Goal: Task Accomplishment & Management: Manage account settings

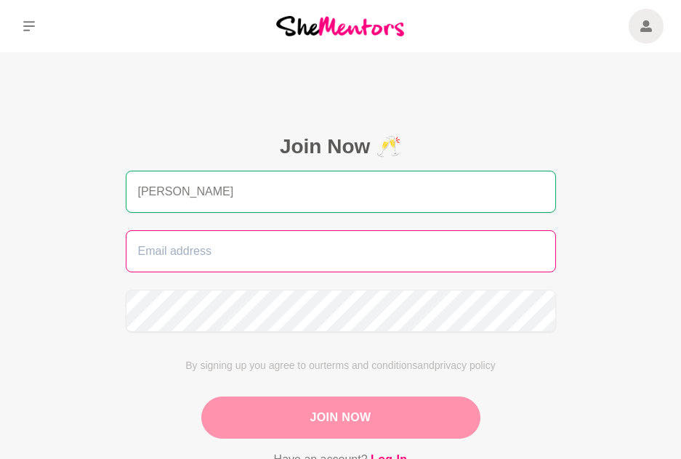
type input "[PERSON_NAME]"
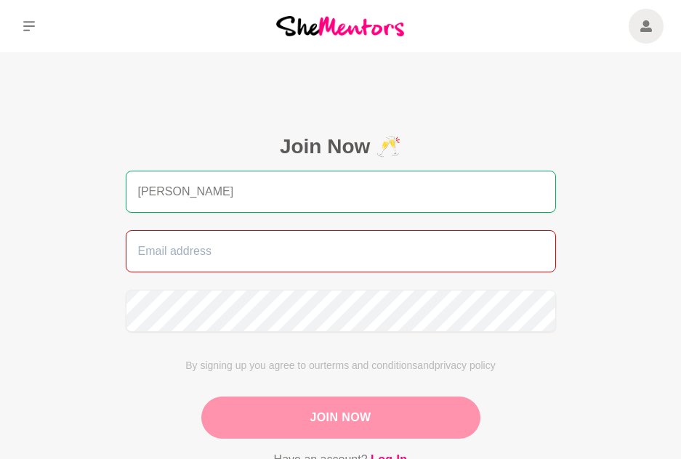
click at [319, 254] on input "email" at bounding box center [341, 251] width 430 height 42
type input "[EMAIL_ADDRESS][DOMAIN_NAME]"
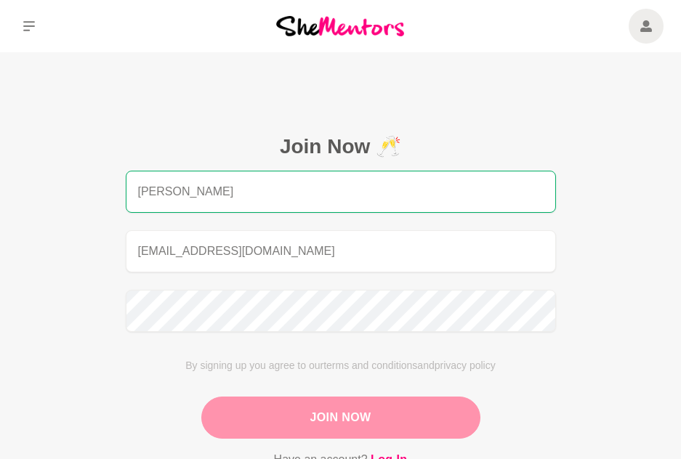
click at [319, 413] on button "Join Now" at bounding box center [340, 418] width 279 height 42
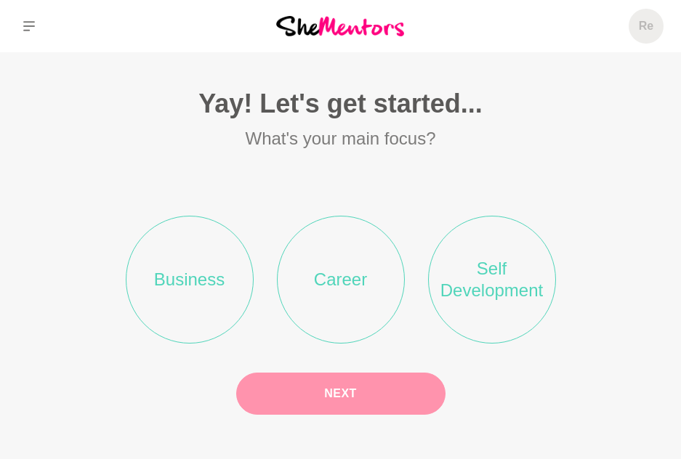
click at [171, 278] on li "Business" at bounding box center [190, 280] width 128 height 128
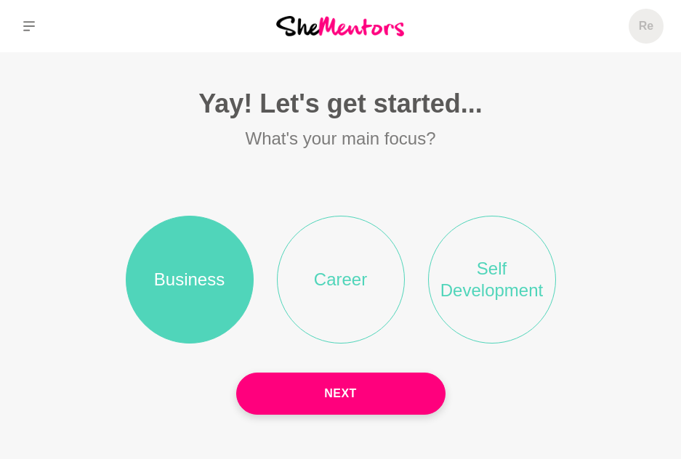
click at [466, 311] on li "Self Development" at bounding box center [492, 280] width 128 height 128
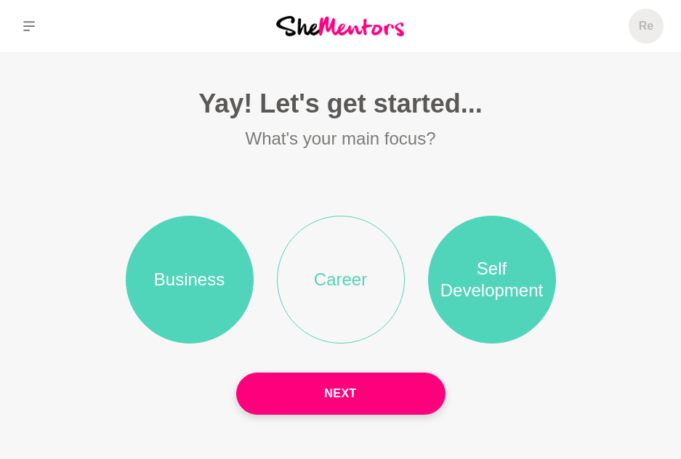
click at [344, 321] on li "Career" at bounding box center [341, 280] width 128 height 128
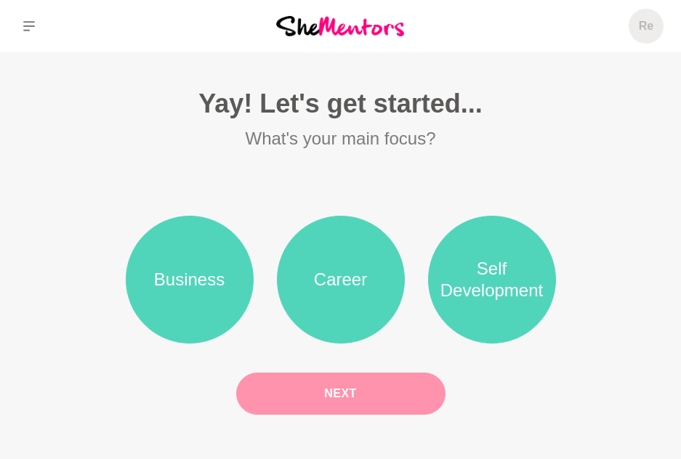
click at [350, 387] on button "Next" at bounding box center [340, 394] width 209 height 42
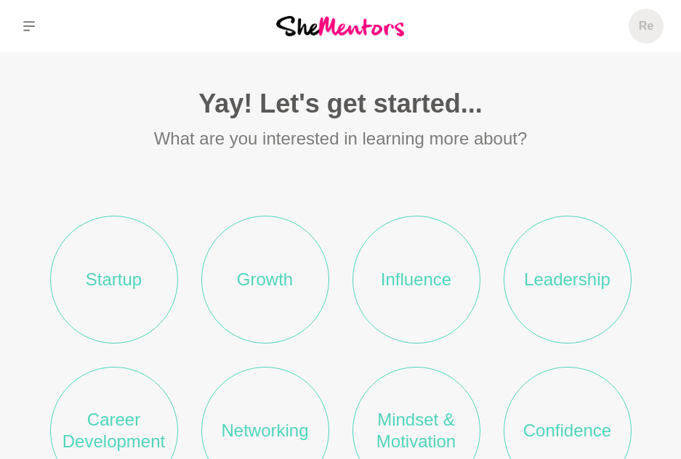
scroll to position [73, 0]
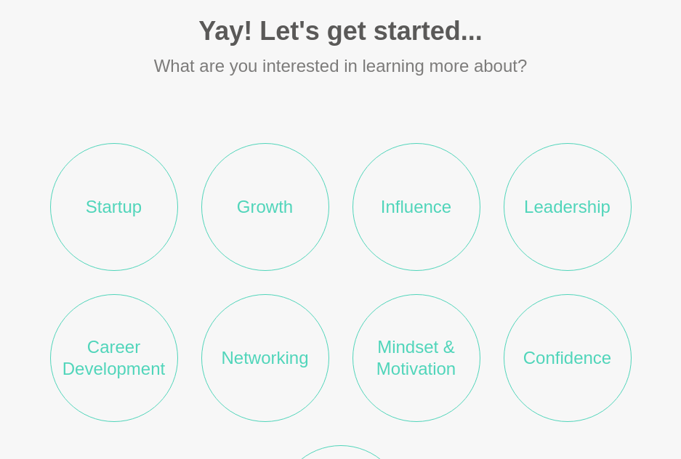
click at [147, 223] on li "Startup" at bounding box center [114, 207] width 128 height 128
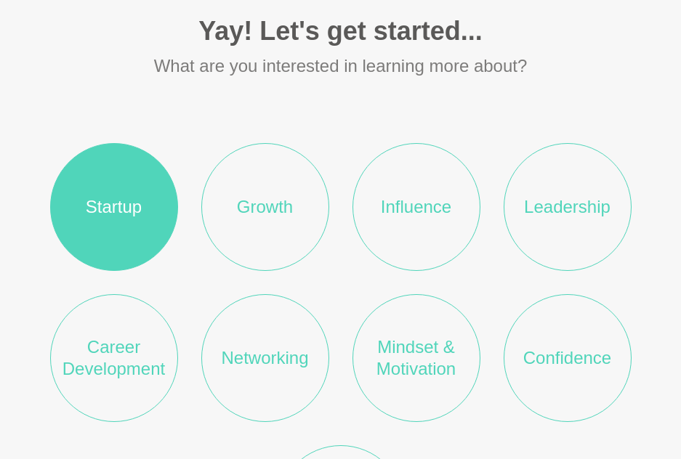
click at [250, 228] on li "Growth" at bounding box center [265, 207] width 128 height 128
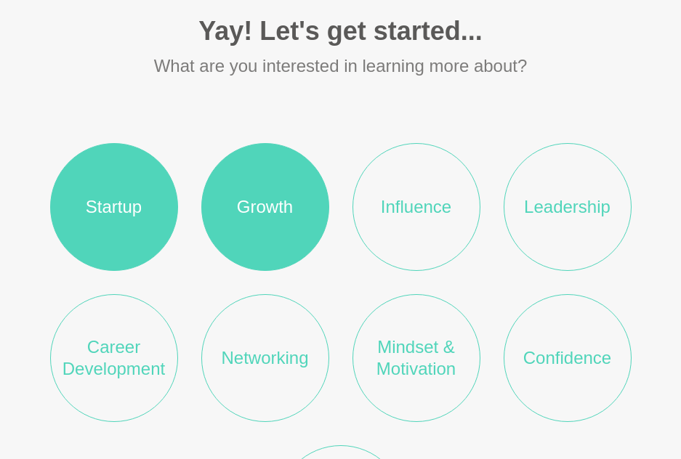
drag, startPoint x: 405, startPoint y: 227, endPoint x: 437, endPoint y: 236, distance: 33.2
click at [407, 227] on li "Influence" at bounding box center [417, 207] width 128 height 128
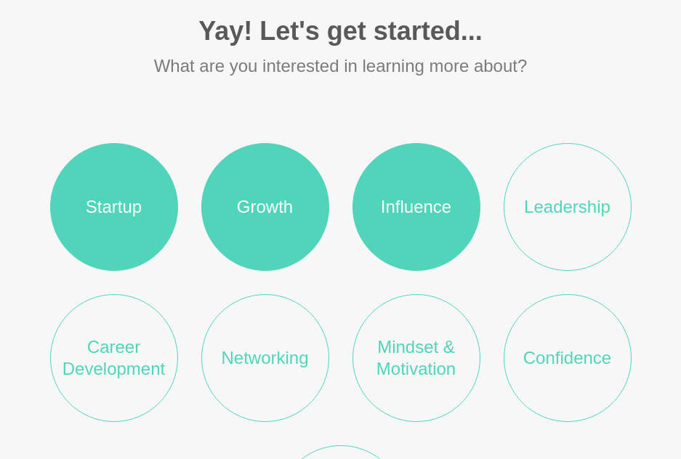
click at [537, 229] on li "Leadership" at bounding box center [568, 207] width 128 height 128
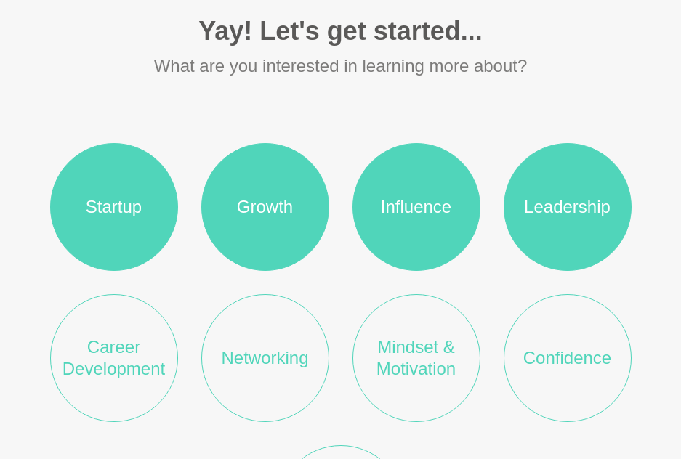
click at [566, 358] on li "Confidence" at bounding box center [568, 358] width 128 height 128
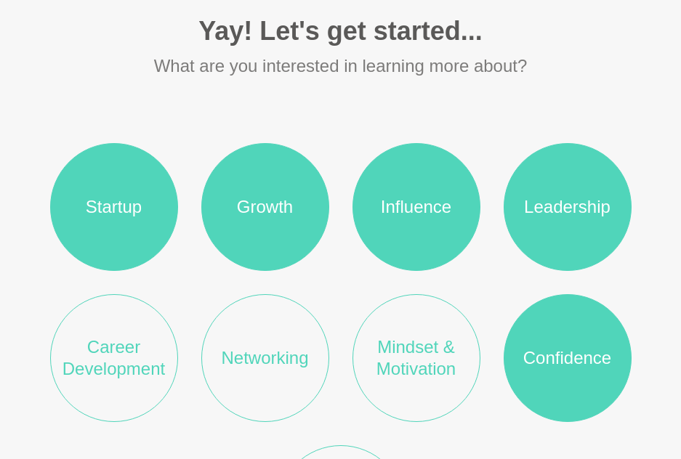
drag, startPoint x: 406, startPoint y: 366, endPoint x: 329, endPoint y: 378, distance: 77.2
click at [401, 369] on li "Mindset & Motivation" at bounding box center [417, 358] width 128 height 128
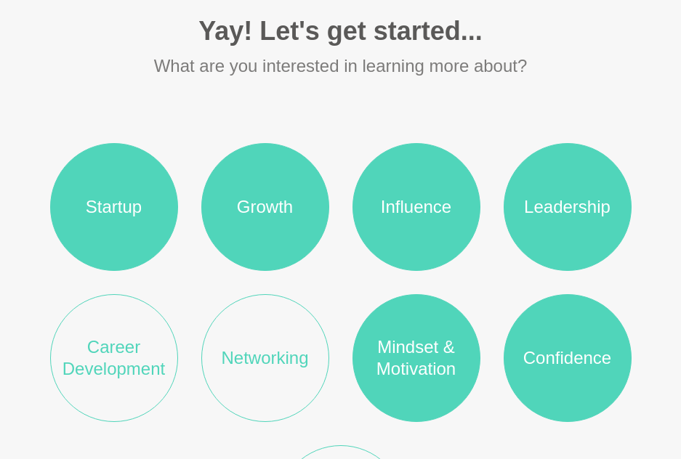
click at [262, 376] on li "Networking" at bounding box center [265, 358] width 128 height 128
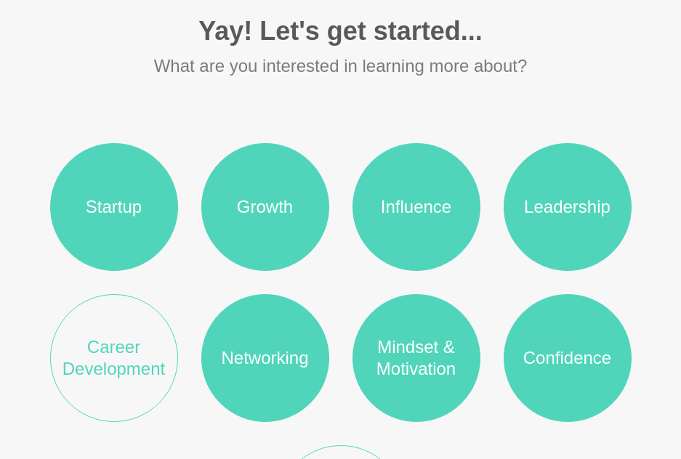
click at [142, 372] on li "Career Development" at bounding box center [114, 358] width 128 height 128
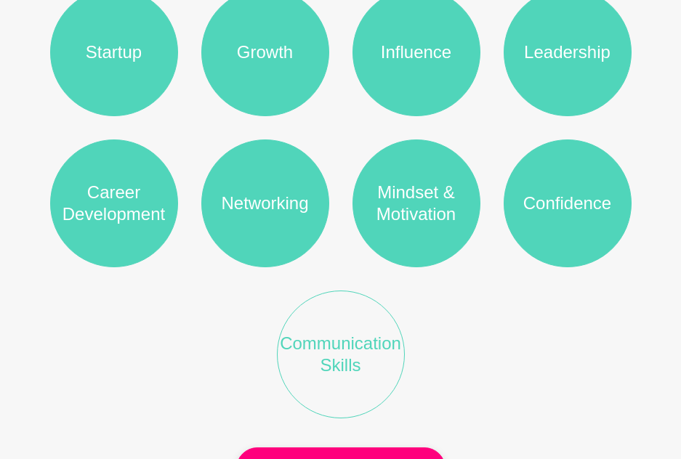
scroll to position [291, 0]
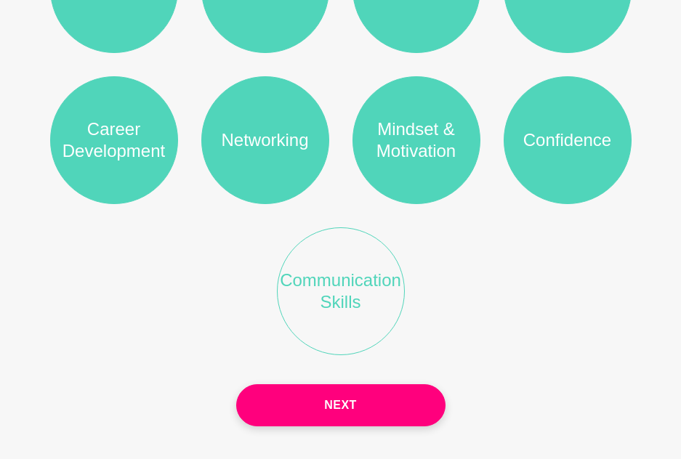
click at [310, 320] on li "Communication Skills" at bounding box center [341, 292] width 128 height 128
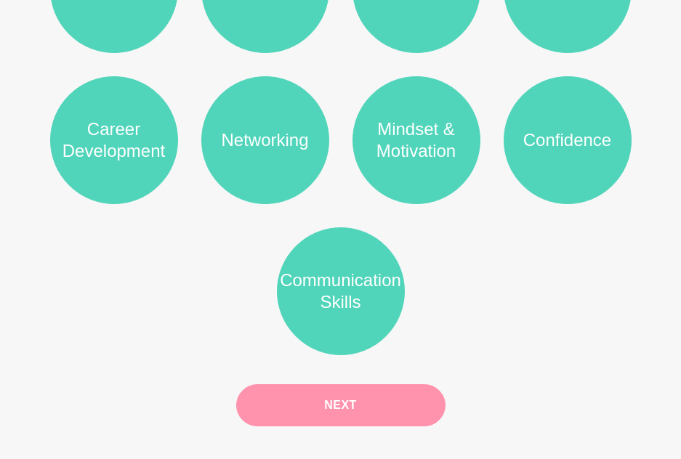
click at [333, 393] on button "Next" at bounding box center [340, 406] width 209 height 42
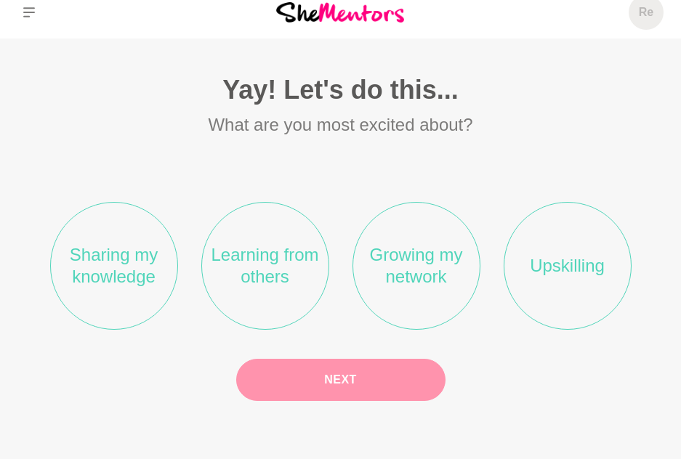
click at [257, 283] on li "Learning from others" at bounding box center [265, 266] width 128 height 128
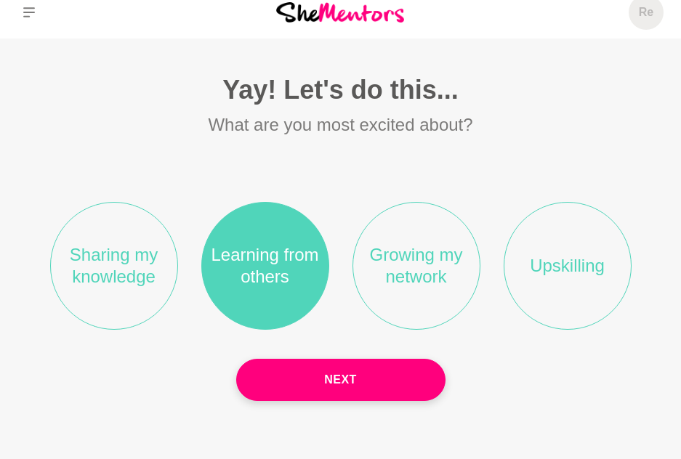
click at [428, 284] on li "Growing my network" at bounding box center [417, 266] width 128 height 128
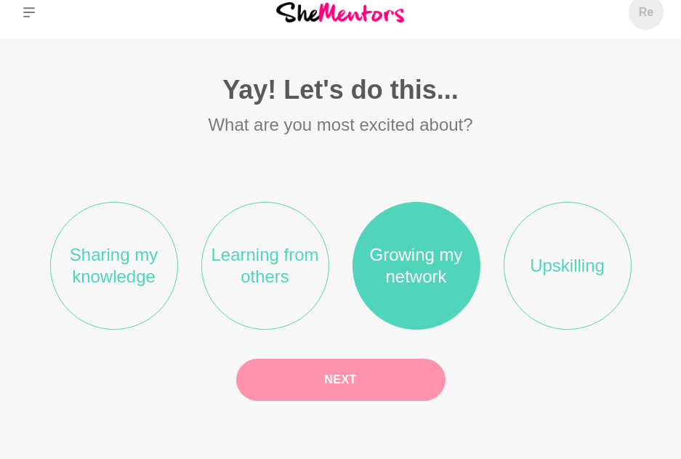
click at [379, 378] on button "Next" at bounding box center [340, 380] width 209 height 42
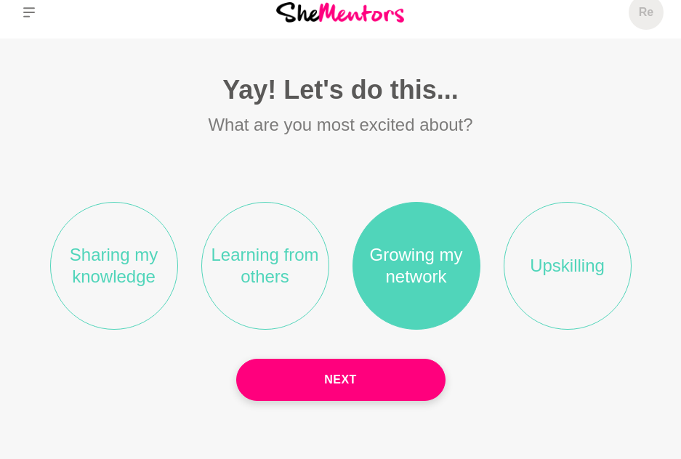
scroll to position [0, 0]
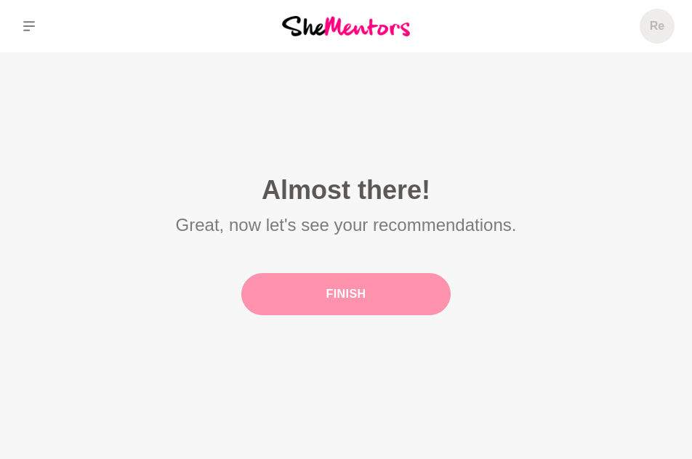
click at [353, 309] on button "Finish" at bounding box center [345, 294] width 209 height 42
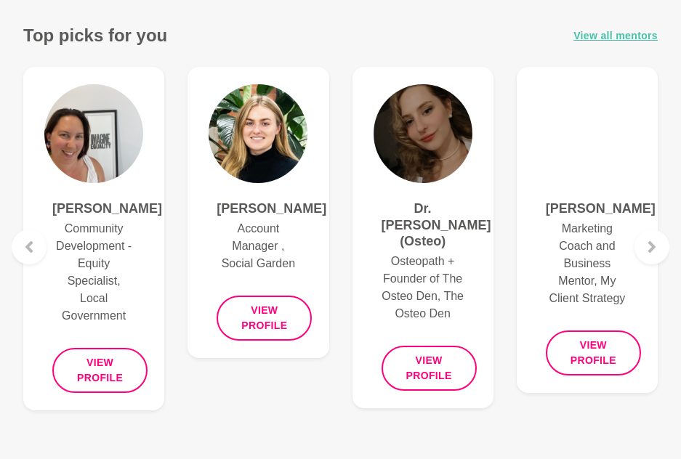
scroll to position [582, 0]
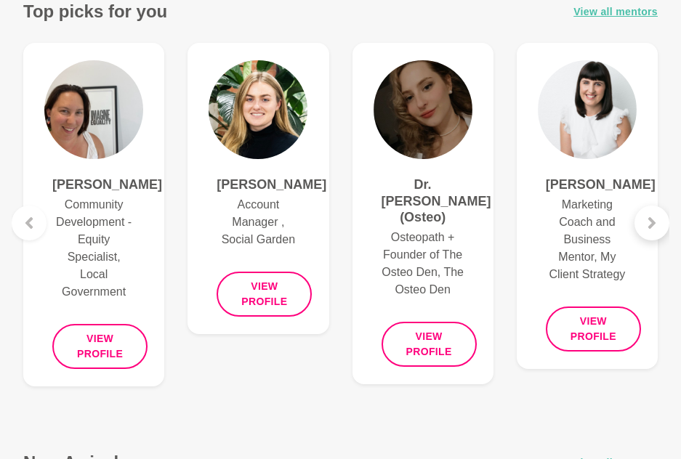
click at [651, 222] on icon at bounding box center [651, 223] width 7 height 12
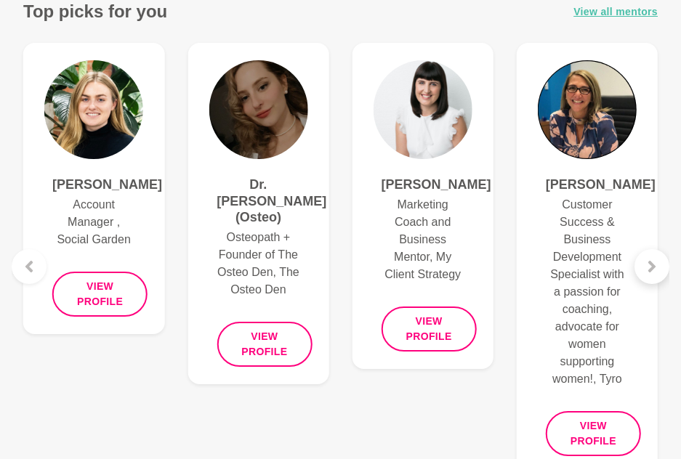
click at [652, 265] on icon at bounding box center [651, 267] width 7 height 12
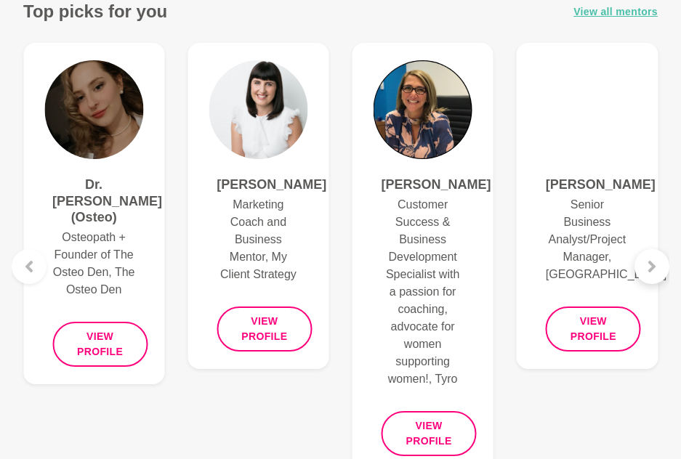
click at [652, 265] on icon at bounding box center [651, 267] width 7 height 12
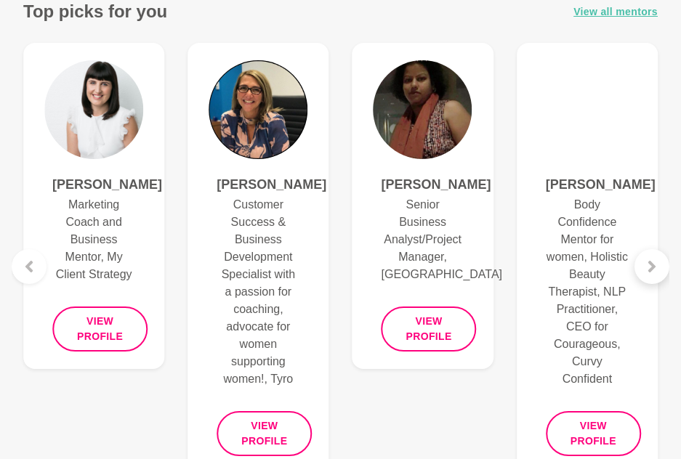
click at [652, 265] on icon at bounding box center [651, 267] width 7 height 12
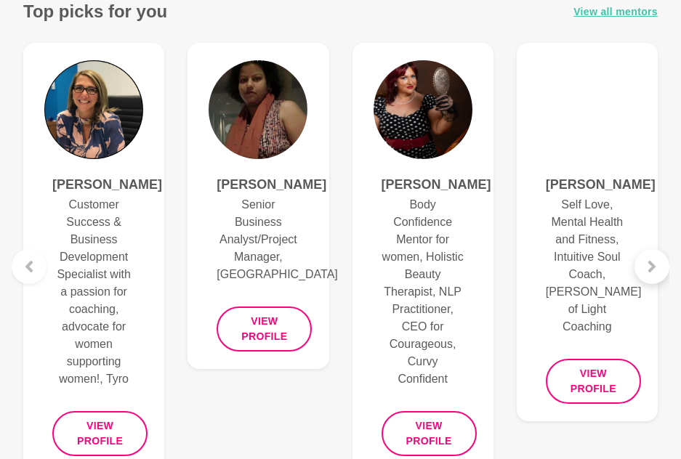
click at [652, 265] on icon at bounding box center [651, 267] width 7 height 12
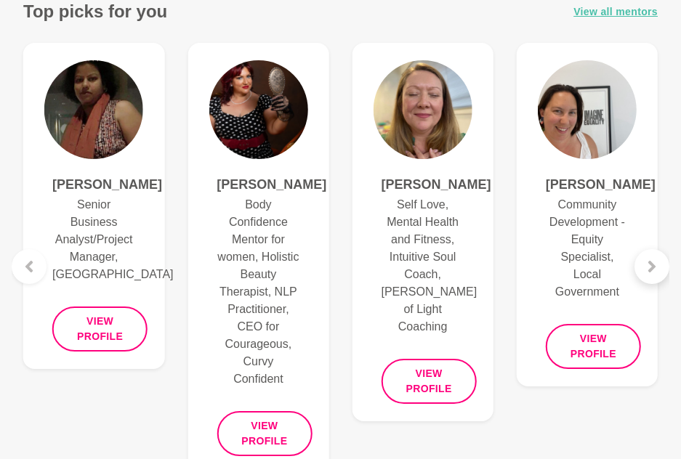
click at [652, 265] on icon at bounding box center [651, 267] width 7 height 12
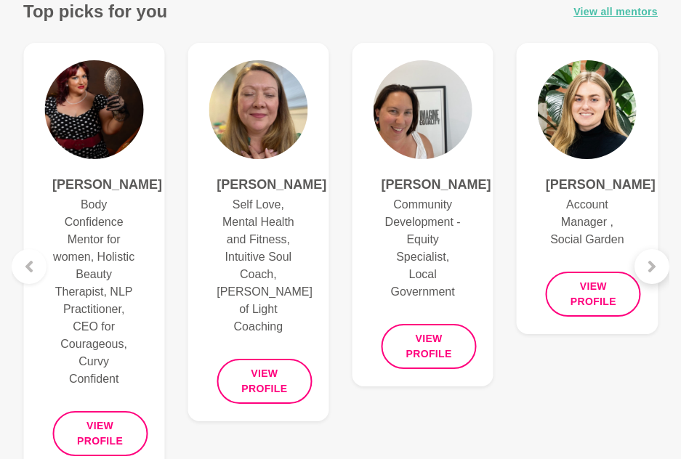
click at [652, 265] on icon at bounding box center [651, 267] width 7 height 12
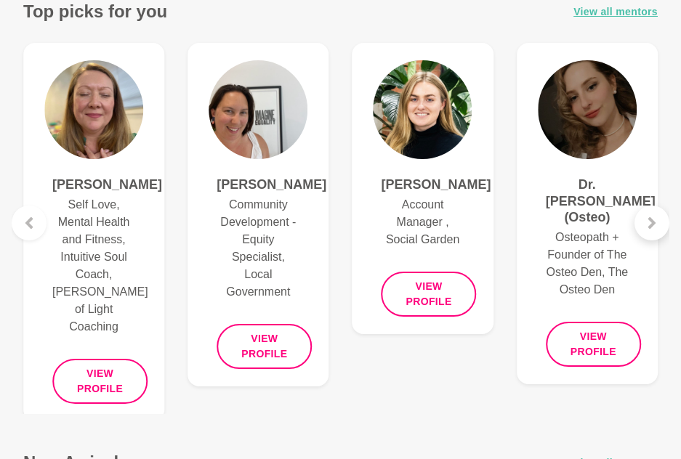
click at [652, 265] on figure "Dr. [PERSON_NAME] (Osteo) Osteopath + Founder of The Osteo Den, The Osteo Den V…" at bounding box center [587, 214] width 141 height 342
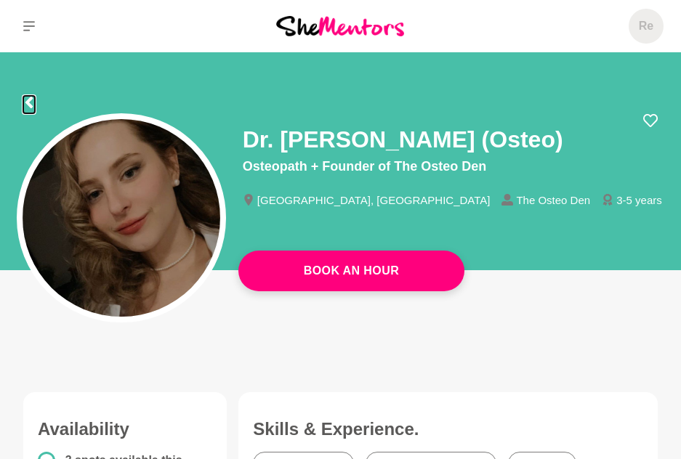
click at [28, 101] on icon at bounding box center [28, 103] width 7 height 12
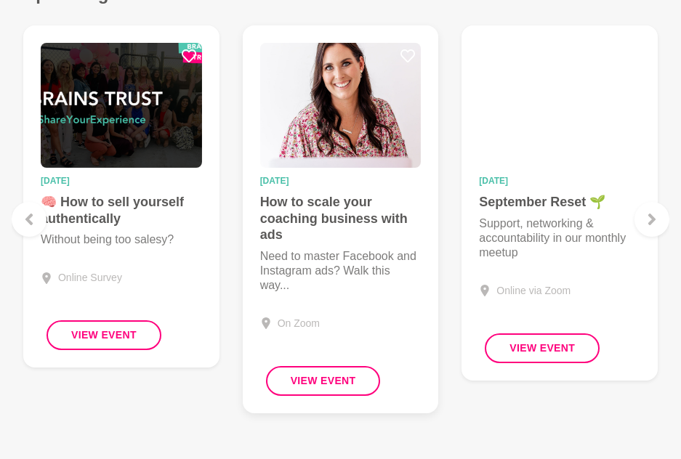
scroll to position [1672, 0]
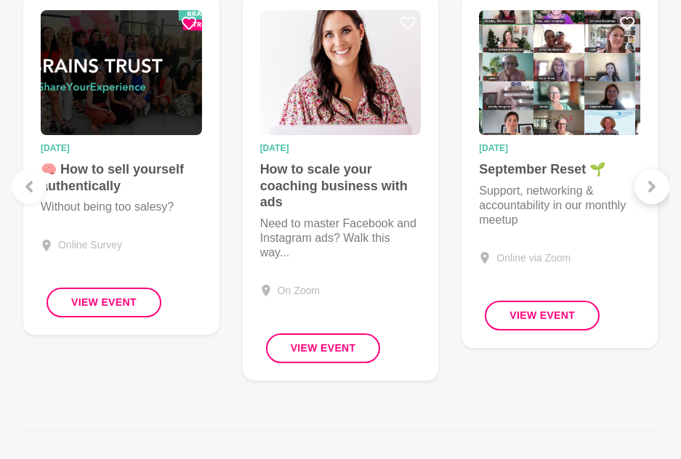
click at [657, 193] on div at bounding box center [652, 186] width 35 height 35
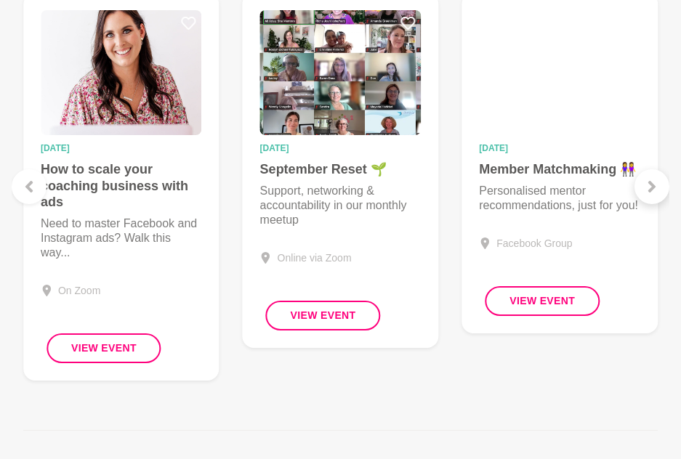
click at [657, 193] on div at bounding box center [652, 186] width 35 height 35
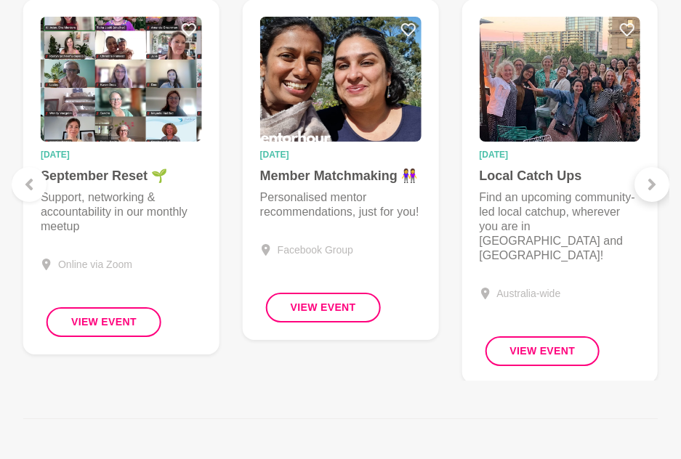
scroll to position [1663, 0]
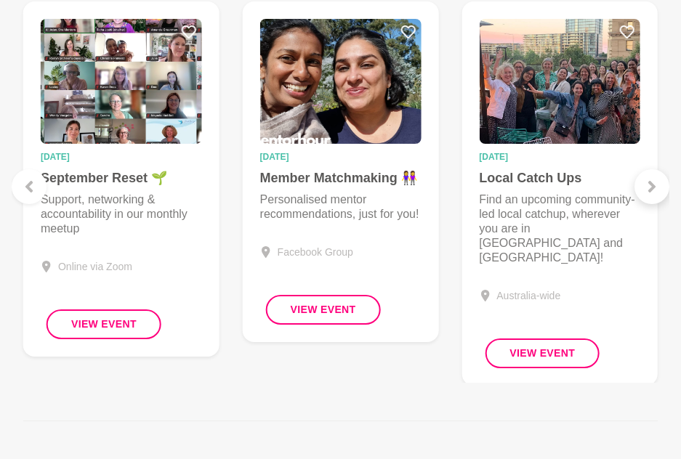
click at [657, 193] on div at bounding box center [652, 186] width 35 height 35
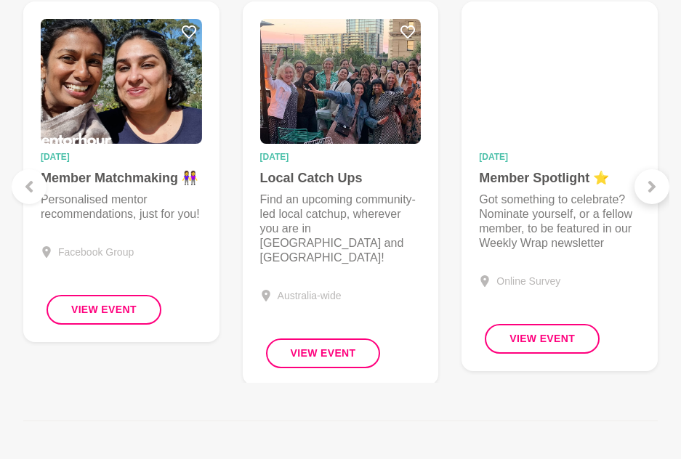
click at [657, 193] on div at bounding box center [652, 186] width 35 height 35
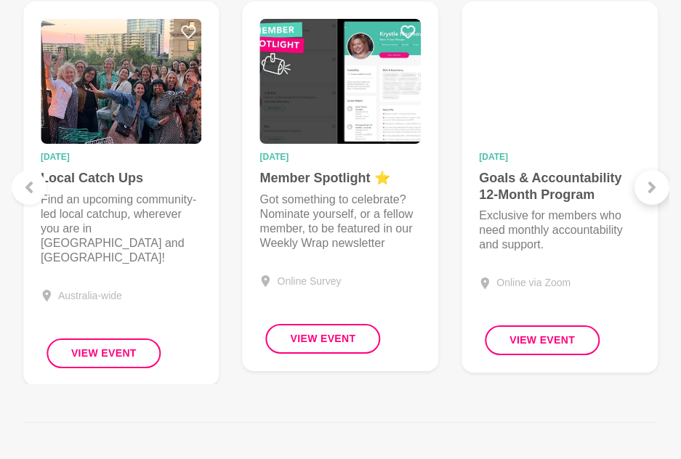
scroll to position [1664, 0]
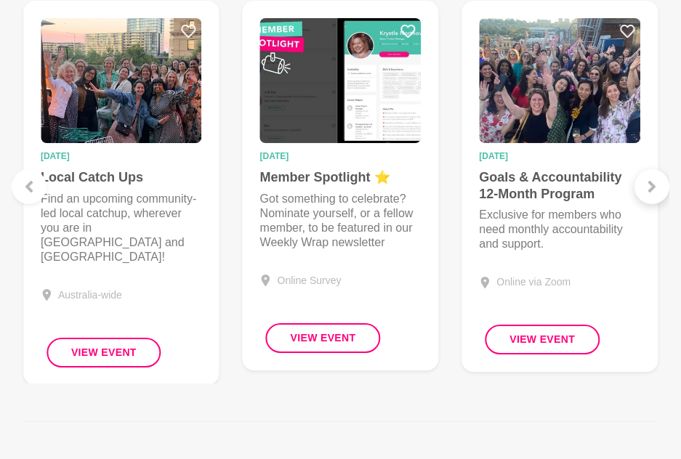
click at [657, 193] on div at bounding box center [652, 186] width 35 height 35
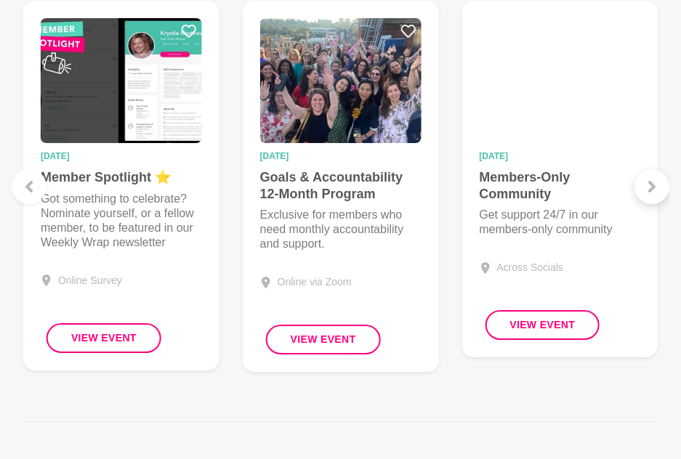
click at [657, 193] on div at bounding box center [652, 186] width 35 height 35
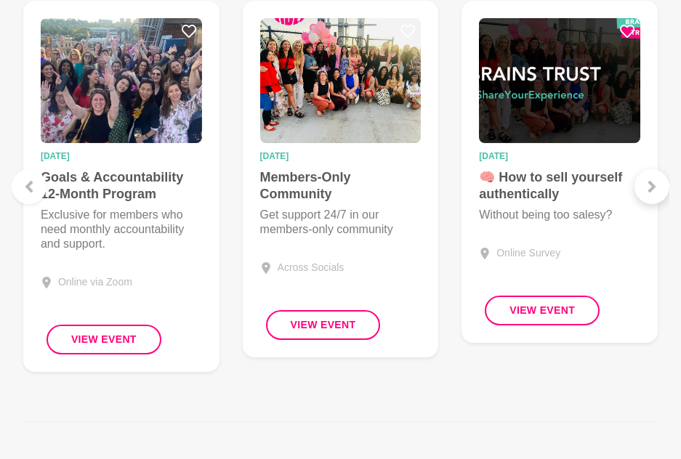
click at [657, 193] on div at bounding box center [652, 186] width 35 height 35
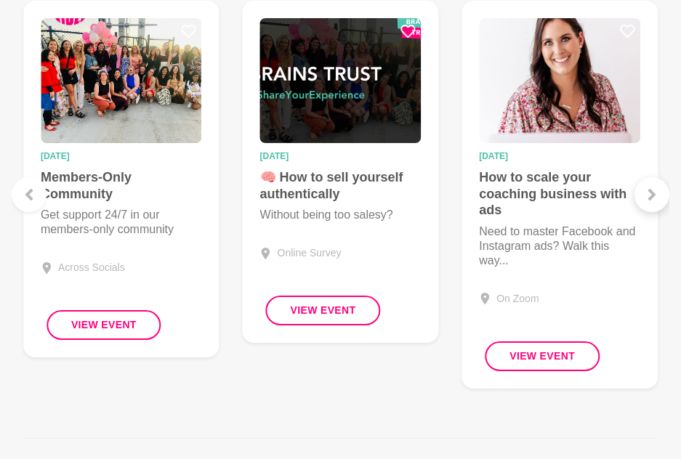
scroll to position [1672, 0]
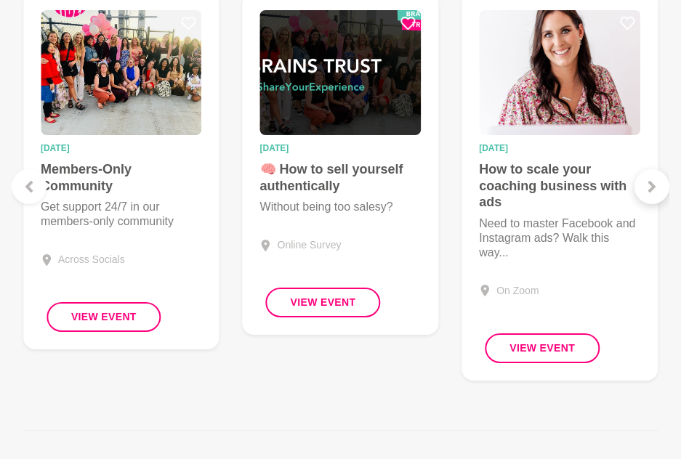
click at [657, 193] on div at bounding box center [652, 186] width 35 height 35
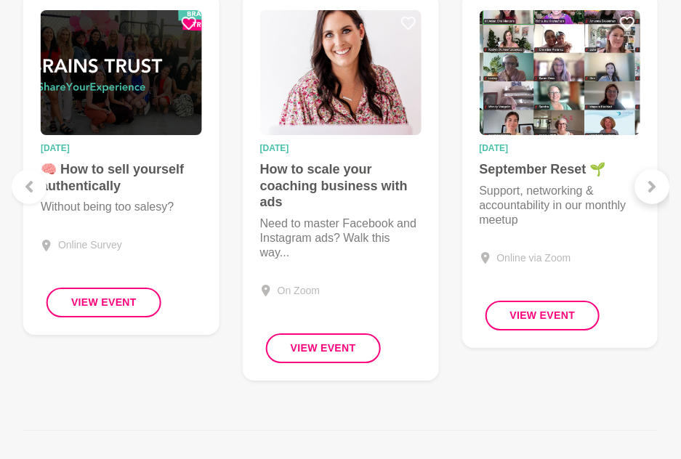
click at [657, 193] on div at bounding box center [652, 186] width 35 height 35
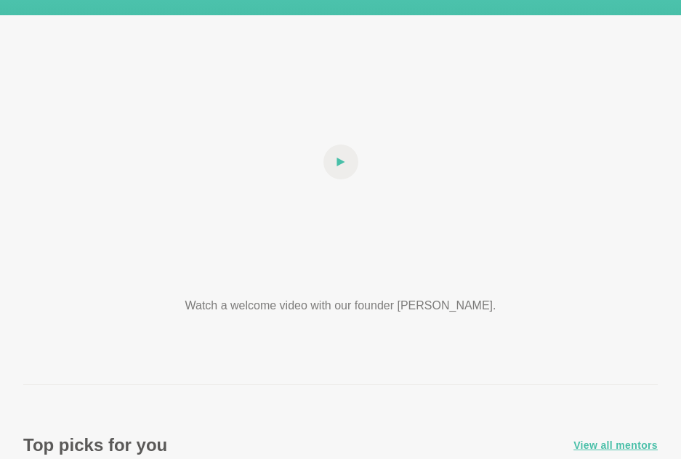
scroll to position [0, 0]
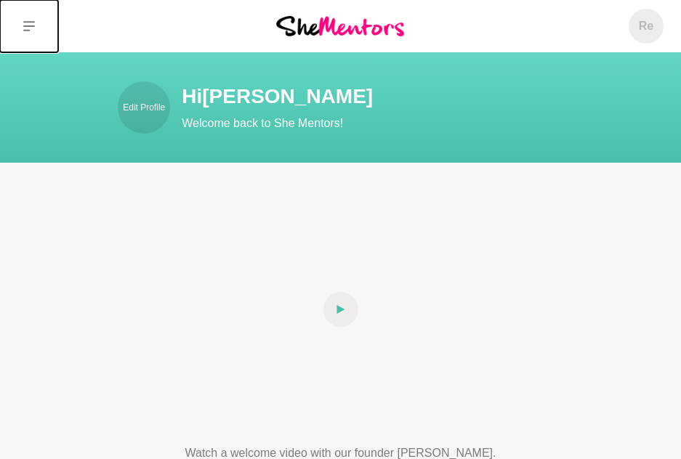
click at [32, 25] on icon at bounding box center [29, 26] width 12 height 12
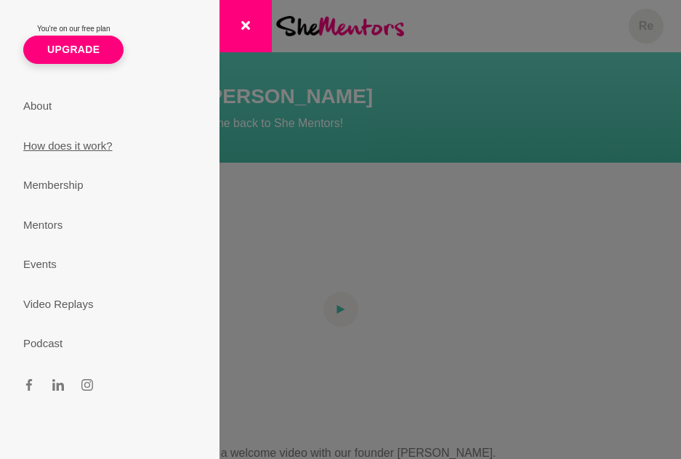
click at [86, 147] on link "How does it work?" at bounding box center [110, 146] width 208 height 40
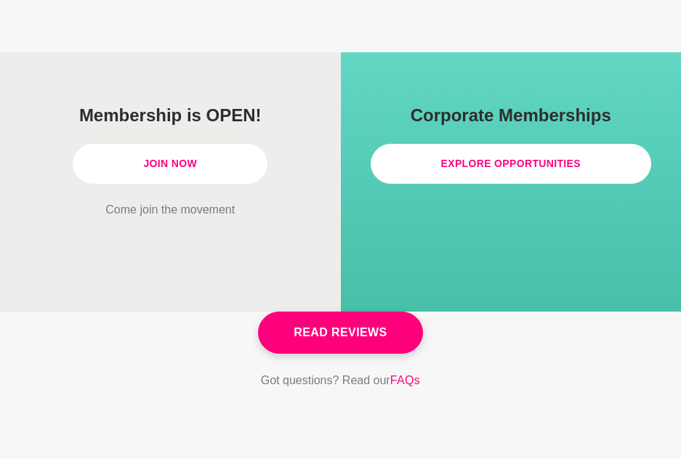
scroll to position [4507, 0]
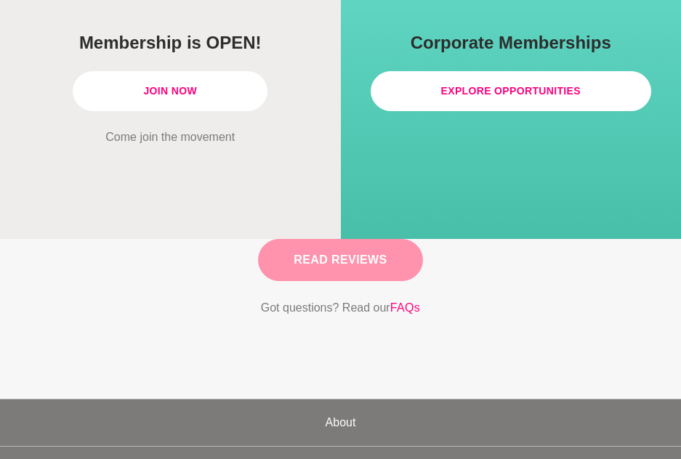
click at [398, 239] on link "Read Reviews" at bounding box center [340, 260] width 164 height 42
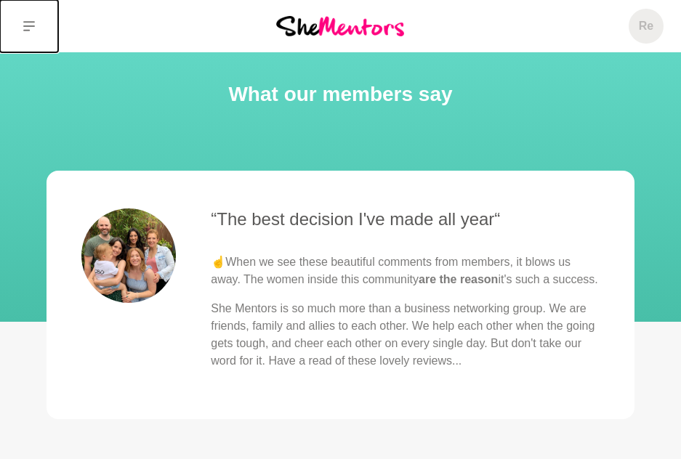
click at [39, 23] on button at bounding box center [29, 26] width 58 height 52
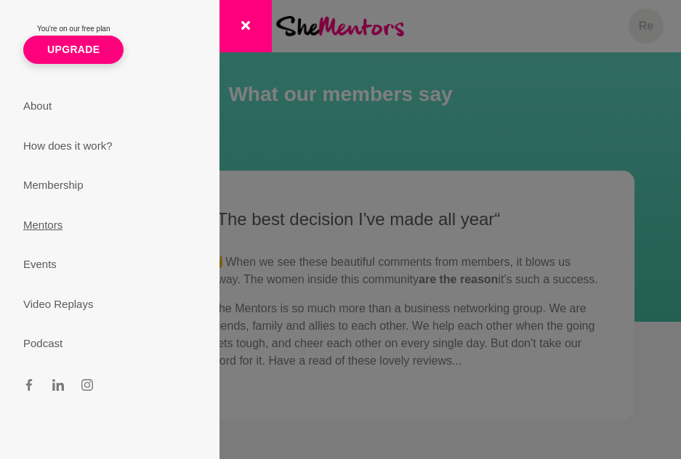
click at [63, 230] on link "Mentors" at bounding box center [110, 226] width 208 height 40
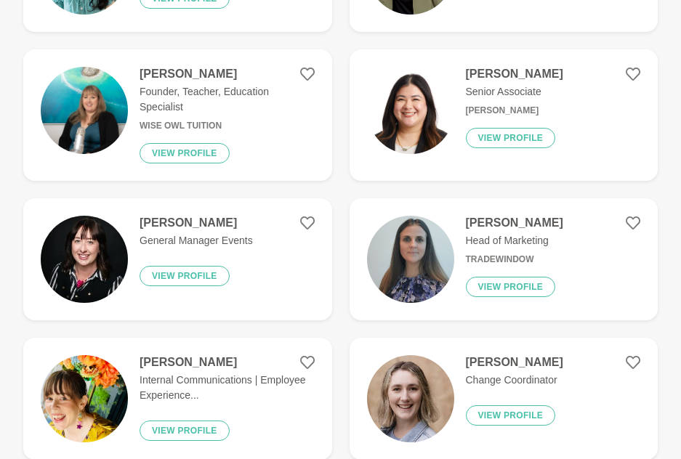
scroll to position [1090, 0]
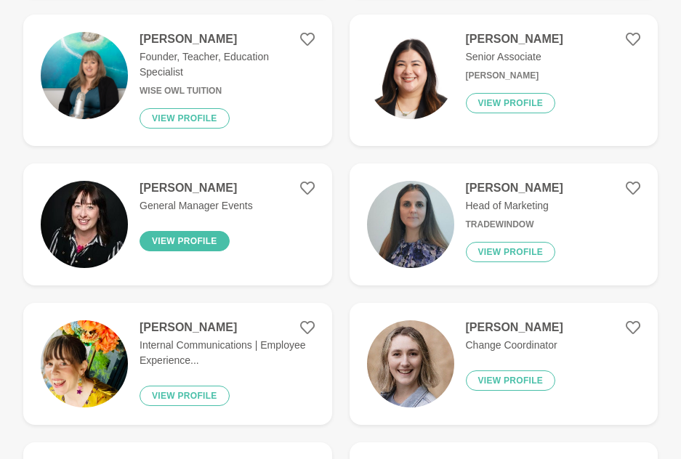
click at [188, 244] on button "View profile" at bounding box center [185, 241] width 90 height 20
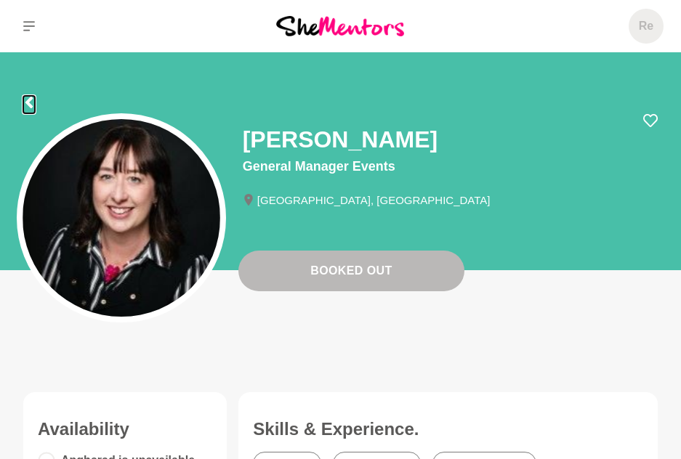
click at [25, 103] on icon at bounding box center [29, 103] width 12 height 12
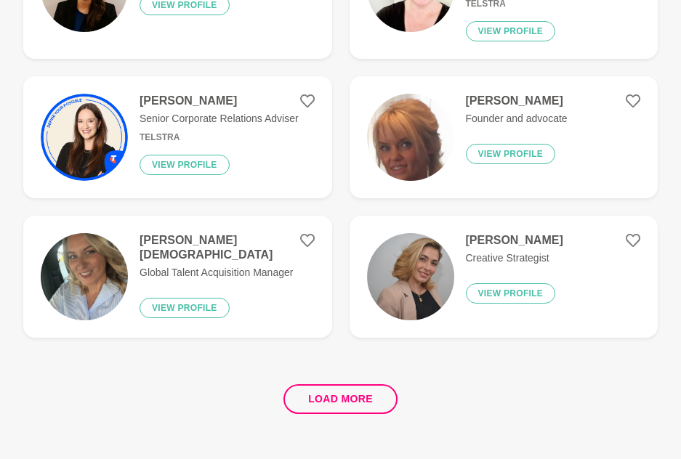
scroll to position [2814, 0]
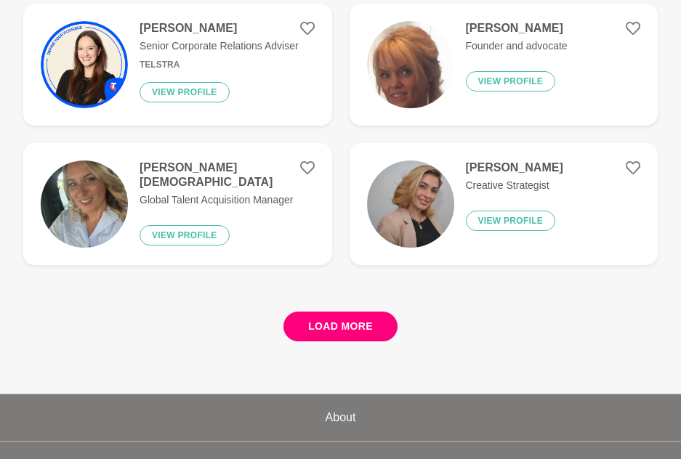
click at [334, 336] on button "Load more" at bounding box center [341, 327] width 114 height 30
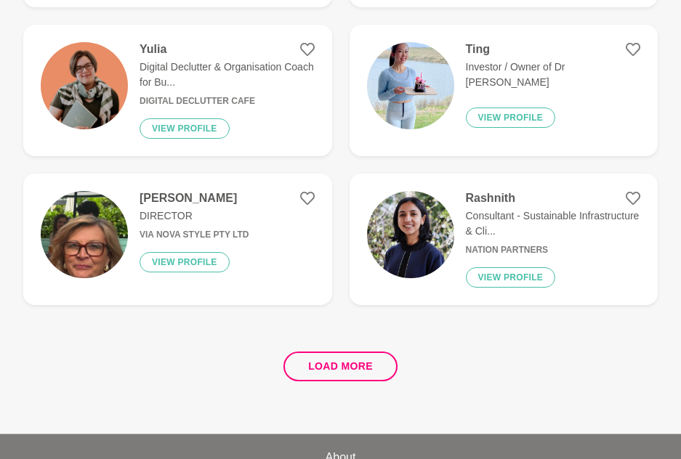
scroll to position [5649, 0]
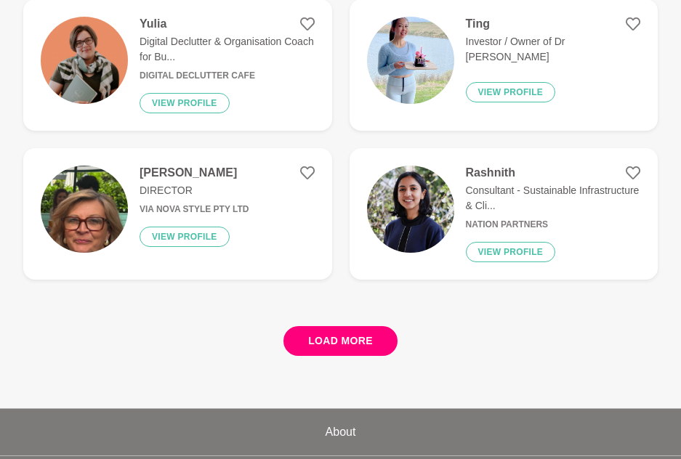
click at [311, 342] on button "Load more" at bounding box center [341, 341] width 114 height 30
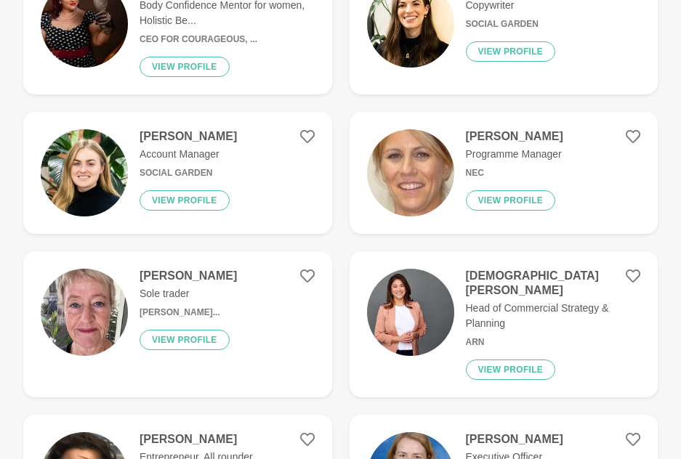
scroll to position [8048, 0]
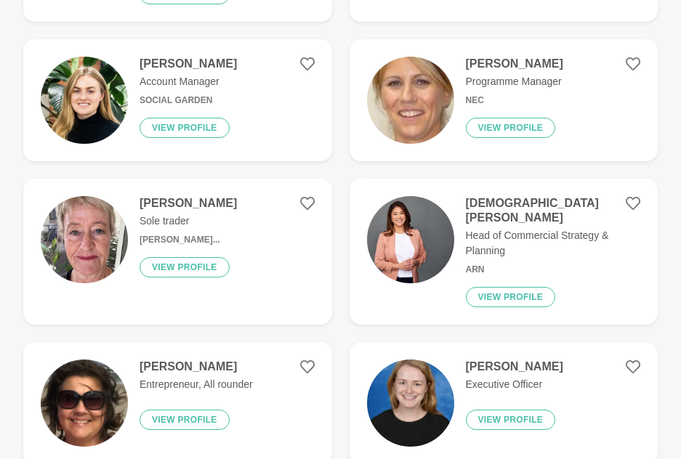
click at [481, 273] on figure "[PERSON_NAME] Head of Commercial Strategy & Planning ARN View profile" at bounding box center [504, 252] width 309 height 146
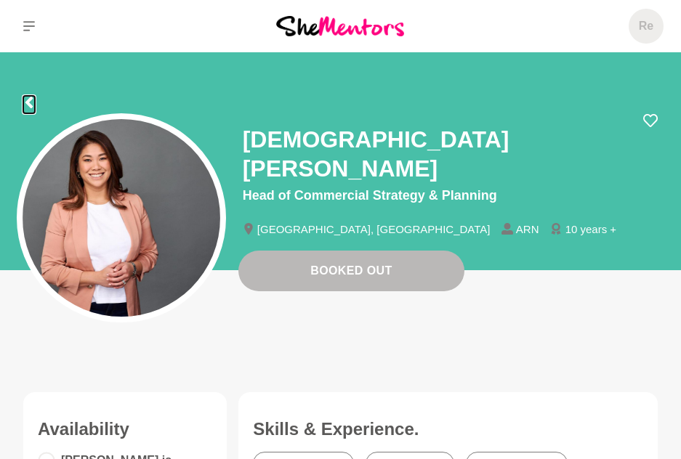
click at [25, 102] on icon at bounding box center [29, 103] width 12 height 12
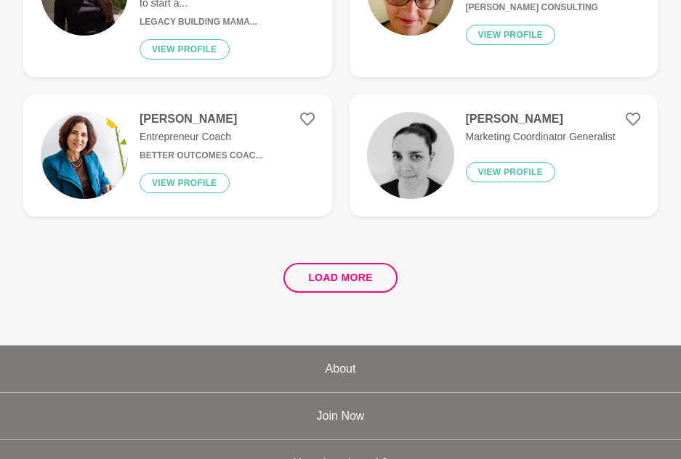
scroll to position [2908, 0]
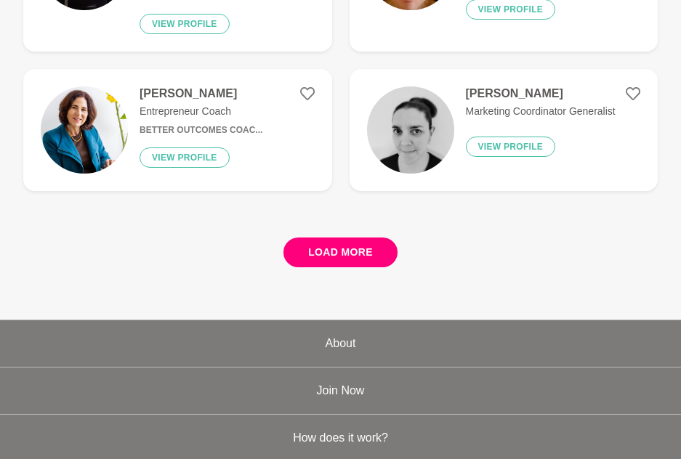
click at [340, 238] on button "Load more" at bounding box center [341, 253] width 114 height 30
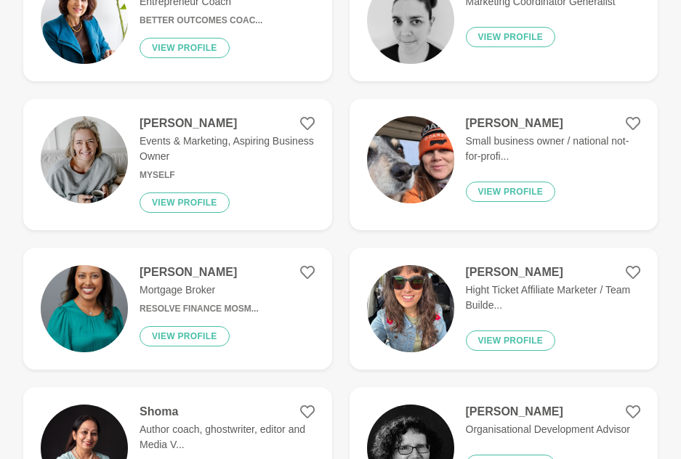
scroll to position [3053, 0]
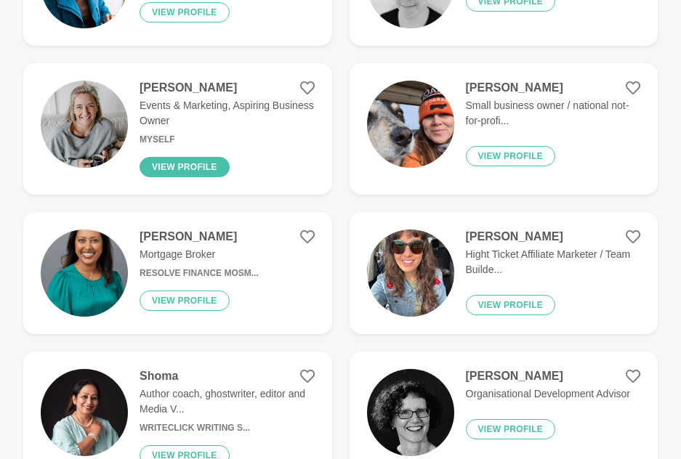
click at [223, 157] on button "View profile" at bounding box center [185, 167] width 90 height 20
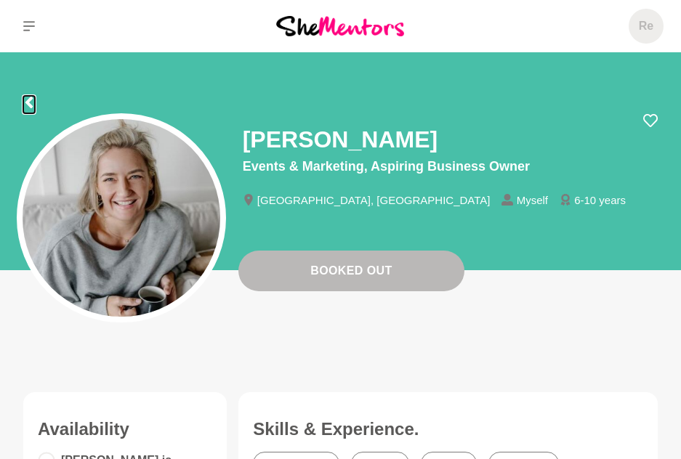
click at [25, 97] on icon at bounding box center [29, 103] width 12 height 12
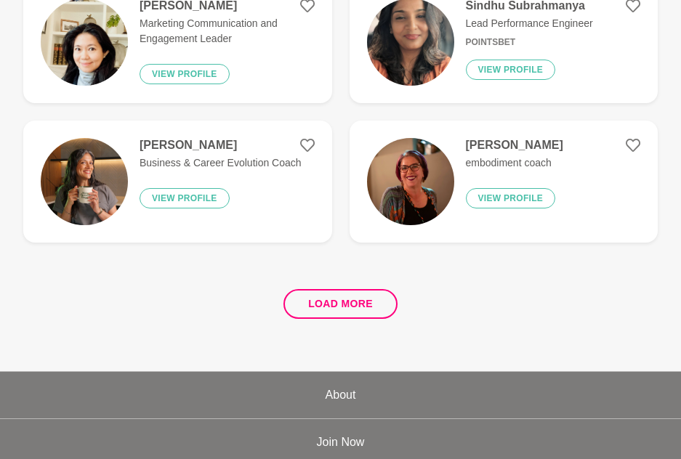
scroll to position [2795, 0]
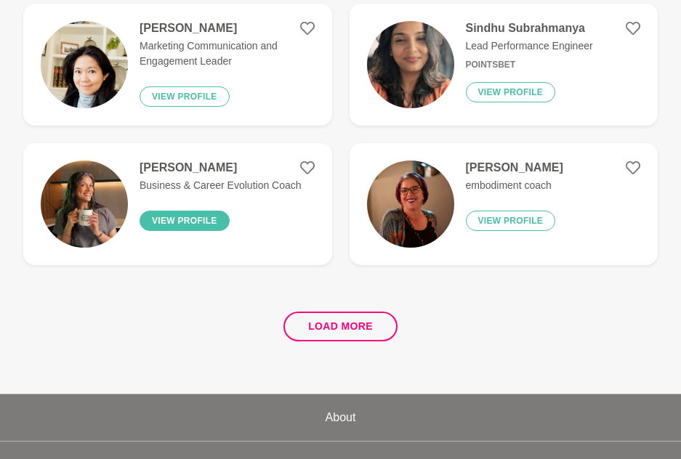
click at [185, 222] on button "View profile" at bounding box center [185, 221] width 90 height 20
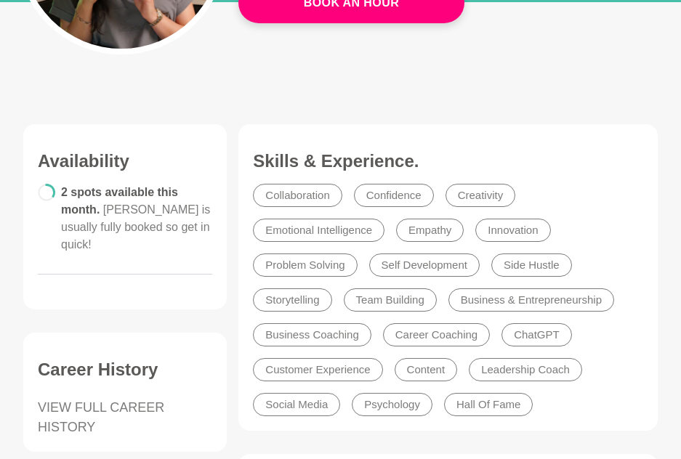
scroll to position [218, 0]
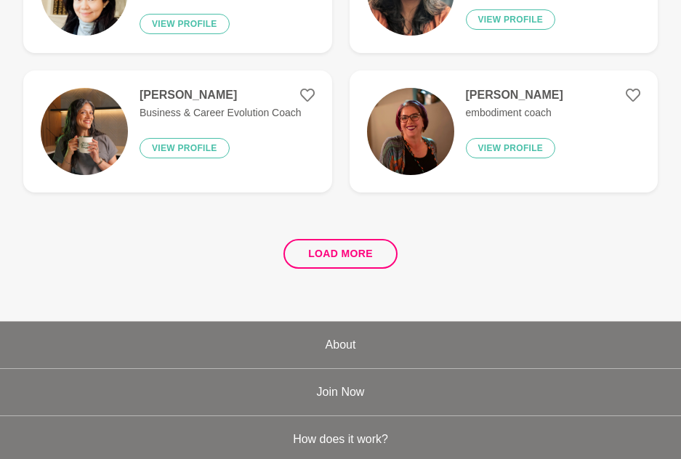
scroll to position [2795, 0]
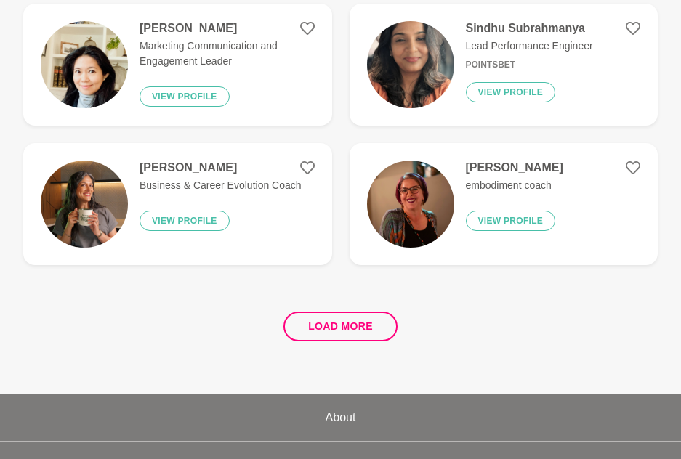
click at [347, 326] on button "Load more" at bounding box center [341, 327] width 114 height 30
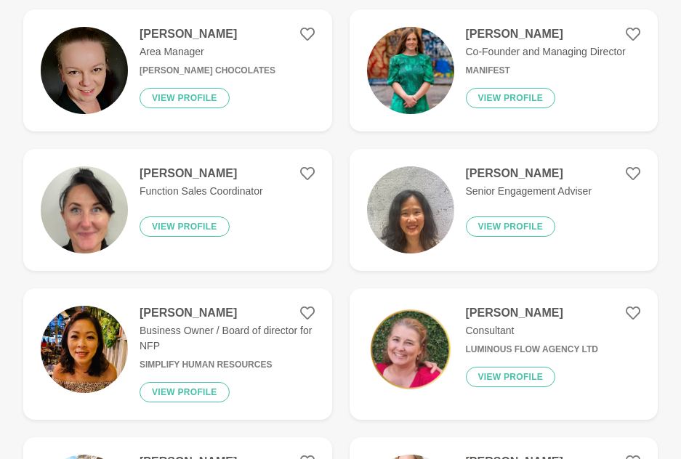
scroll to position [4104, 0]
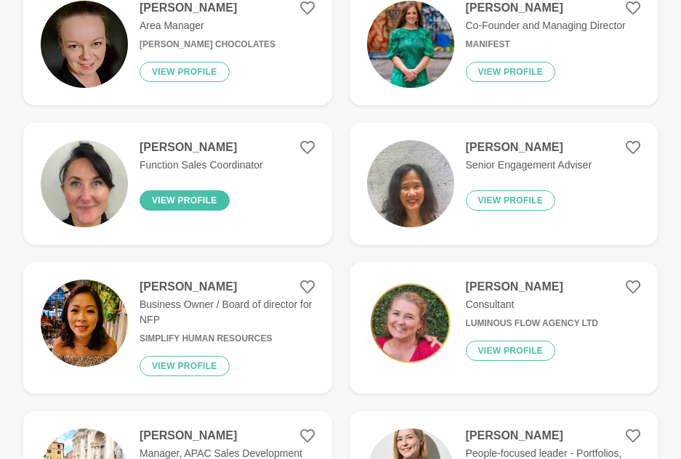
click at [169, 204] on button "View profile" at bounding box center [185, 200] width 90 height 20
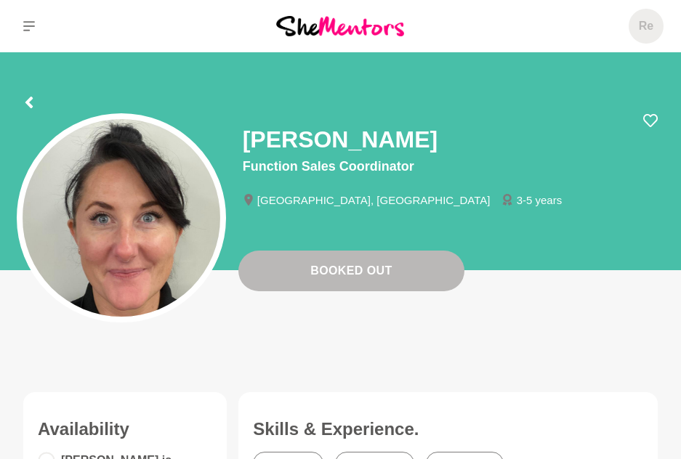
click at [36, 100] on div at bounding box center [340, 100] width 635 height 26
click at [32, 105] on icon at bounding box center [29, 103] width 12 height 12
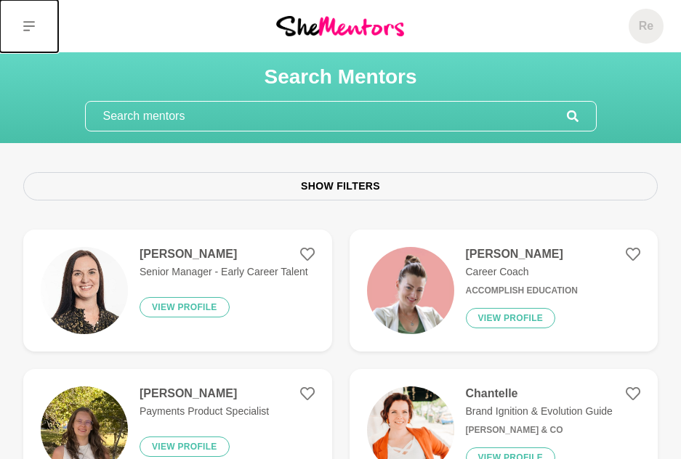
click at [14, 19] on button at bounding box center [29, 26] width 58 height 52
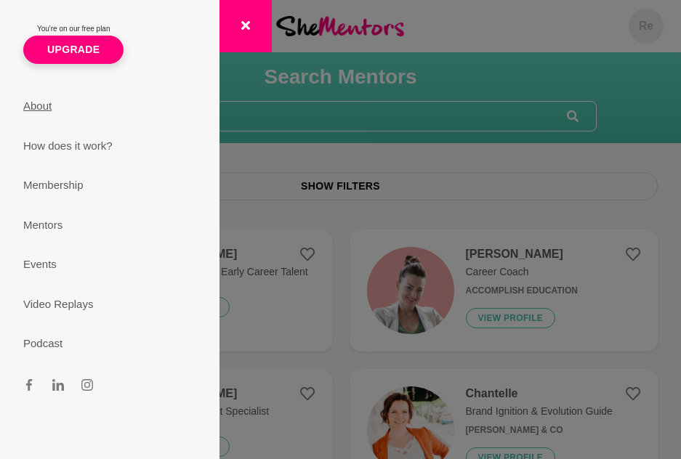
click at [41, 109] on link "About" at bounding box center [110, 107] width 208 height 40
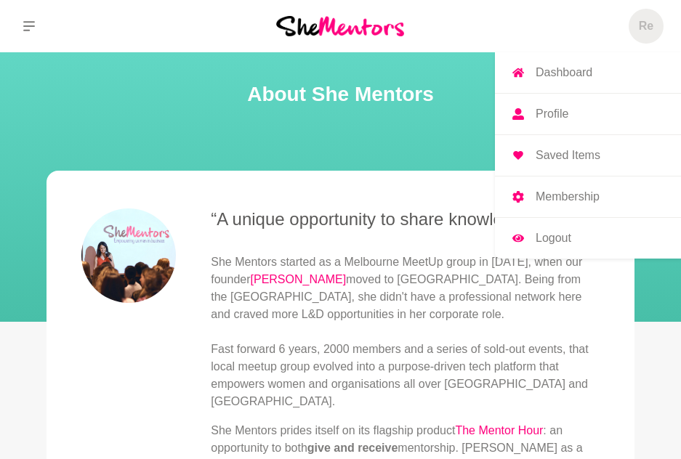
click at [638, 26] on span "Re" at bounding box center [646, 26] width 35 height 35
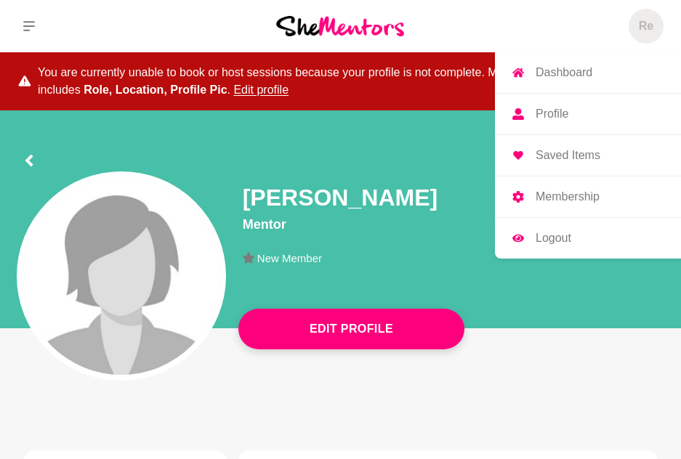
click at [579, 112] on link "Profile" at bounding box center [588, 114] width 186 height 41
click at [570, 109] on link "Profile" at bounding box center [588, 114] width 186 height 41
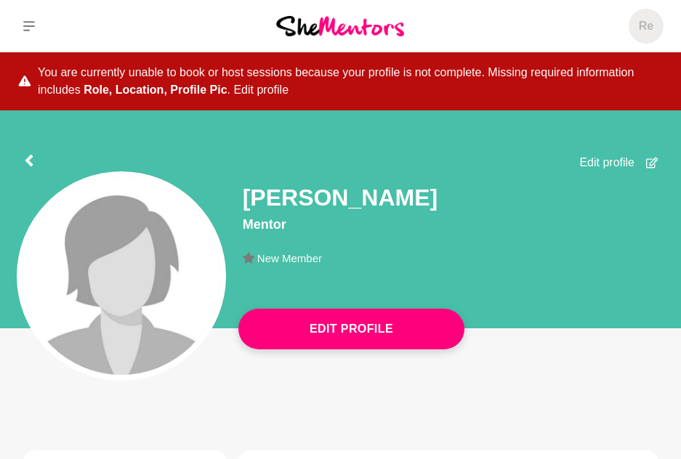
click at [265, 88] on button "Edit profile" at bounding box center [260, 89] width 55 height 17
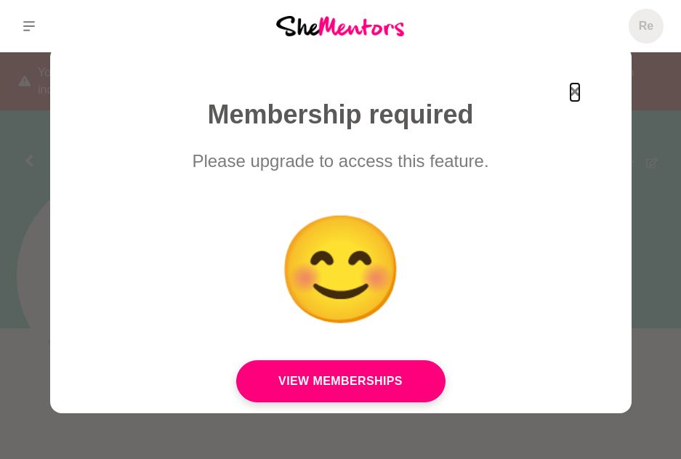
click at [571, 94] on icon "button" at bounding box center [575, 91] width 9 height 9
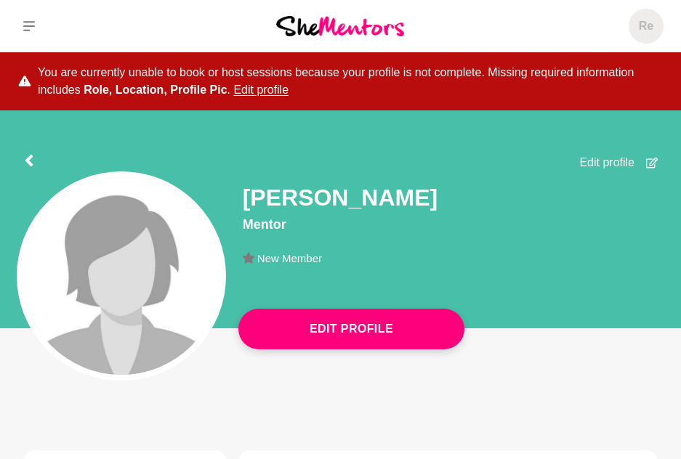
click at [182, 279] on img at bounding box center [122, 276] width 198 height 198
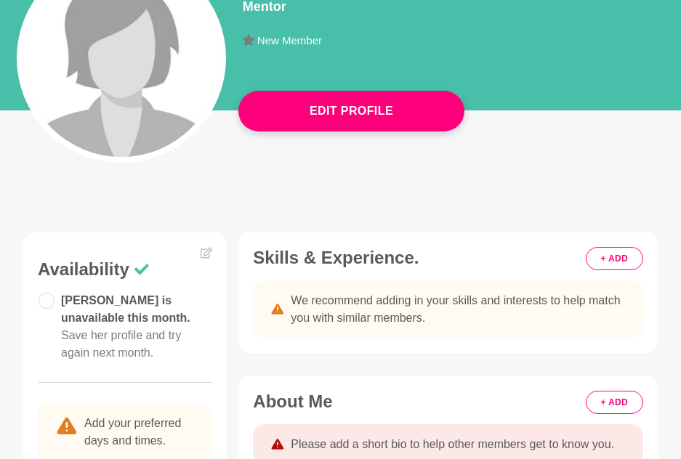
scroll to position [145, 0]
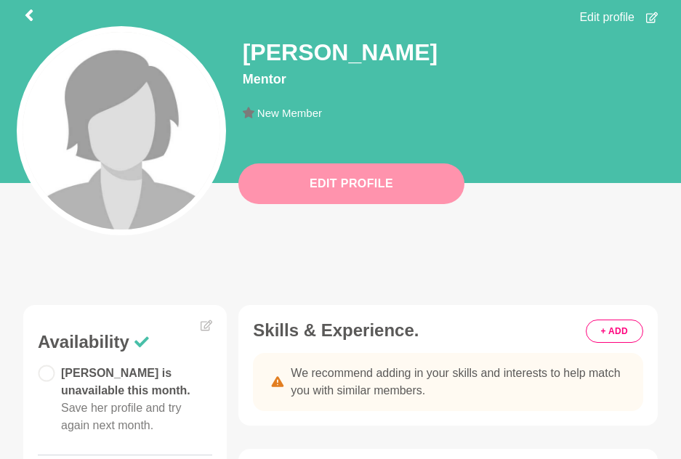
click at [393, 189] on button "Edit Profile" at bounding box center [351, 184] width 226 height 41
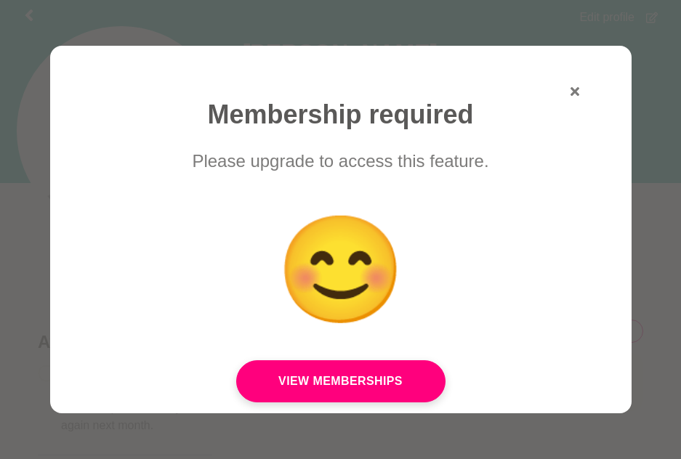
drag, startPoint x: 568, startPoint y: 89, endPoint x: 513, endPoint y: 134, distance: 71.3
click at [569, 89] on div "Membership required Please upgrade to access this feature. 😊 View Memberships" at bounding box center [341, 250] width 500 height 339
click at [571, 96] on icon "button" at bounding box center [575, 91] width 9 height 9
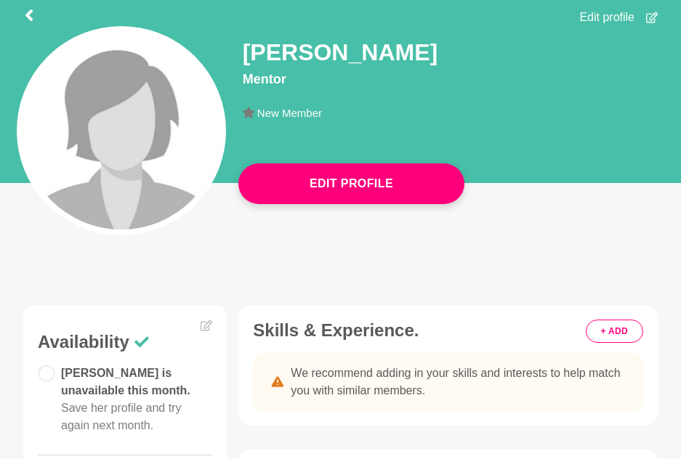
click at [136, 207] on img at bounding box center [122, 131] width 198 height 198
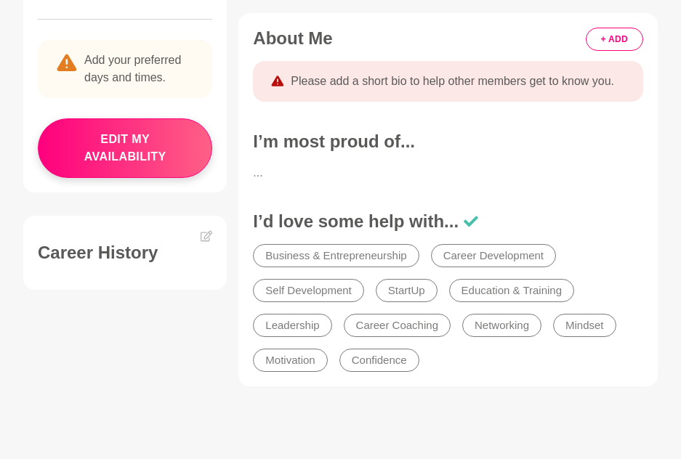
scroll to position [654, 0]
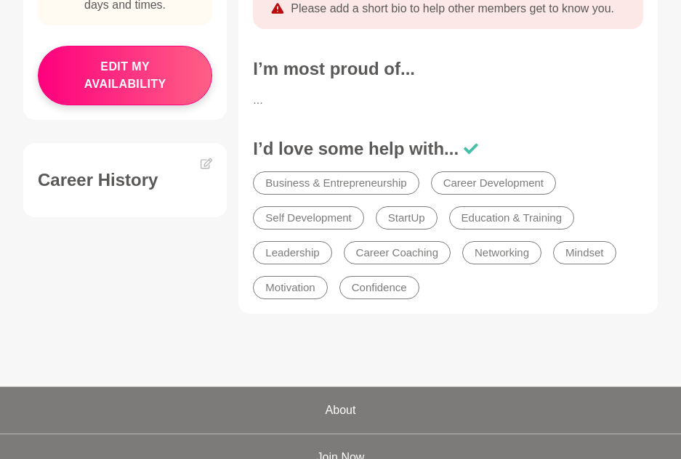
click at [395, 189] on li "Business & Entrepreneurship" at bounding box center [336, 183] width 166 height 23
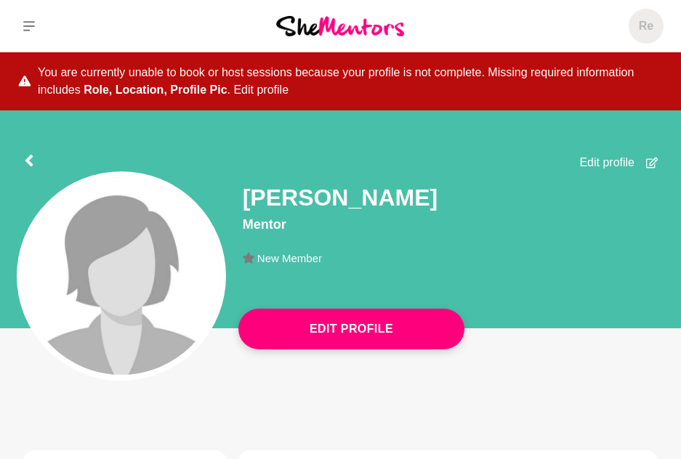
click at [268, 91] on button "Edit profile" at bounding box center [260, 89] width 55 height 17
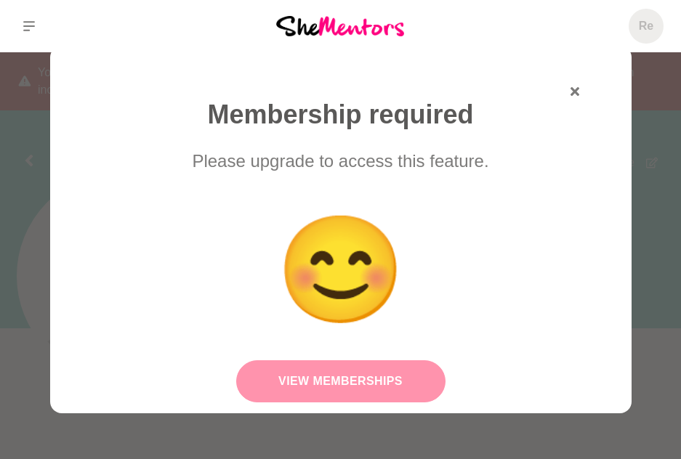
click at [339, 379] on link "View Memberships" at bounding box center [340, 382] width 209 height 42
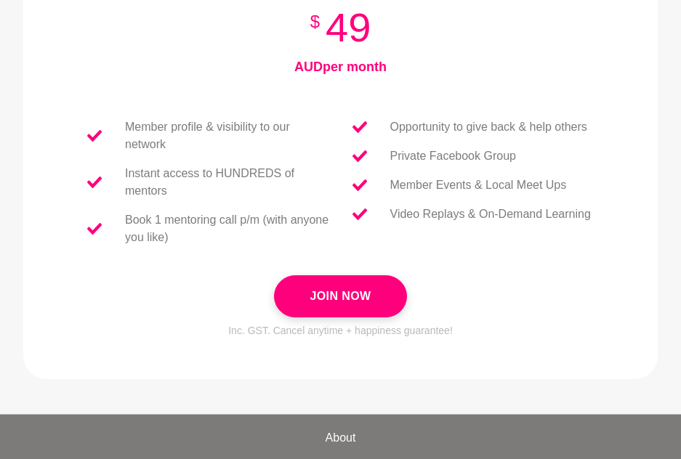
scroll to position [654, 0]
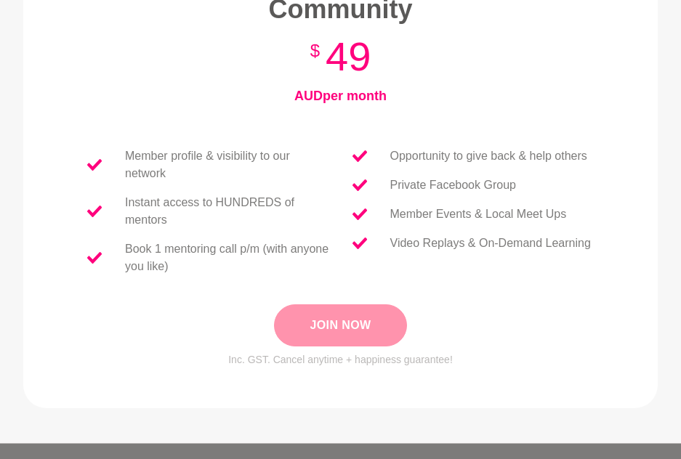
click at [334, 337] on button "Join Now" at bounding box center [340, 326] width 132 height 42
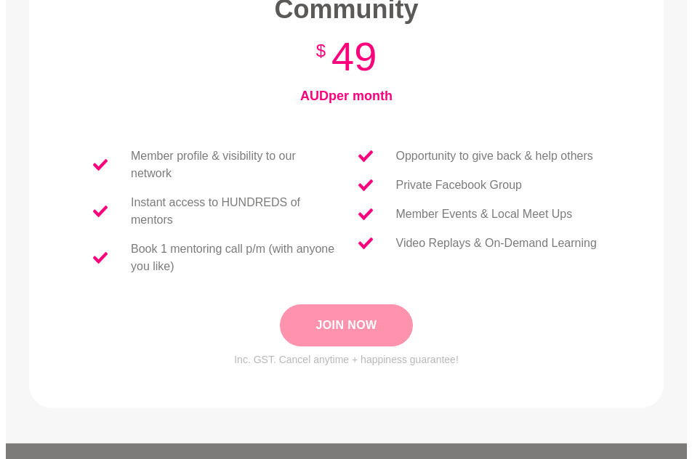
scroll to position [0, 0]
